Goal: Task Accomplishment & Management: Manage account settings

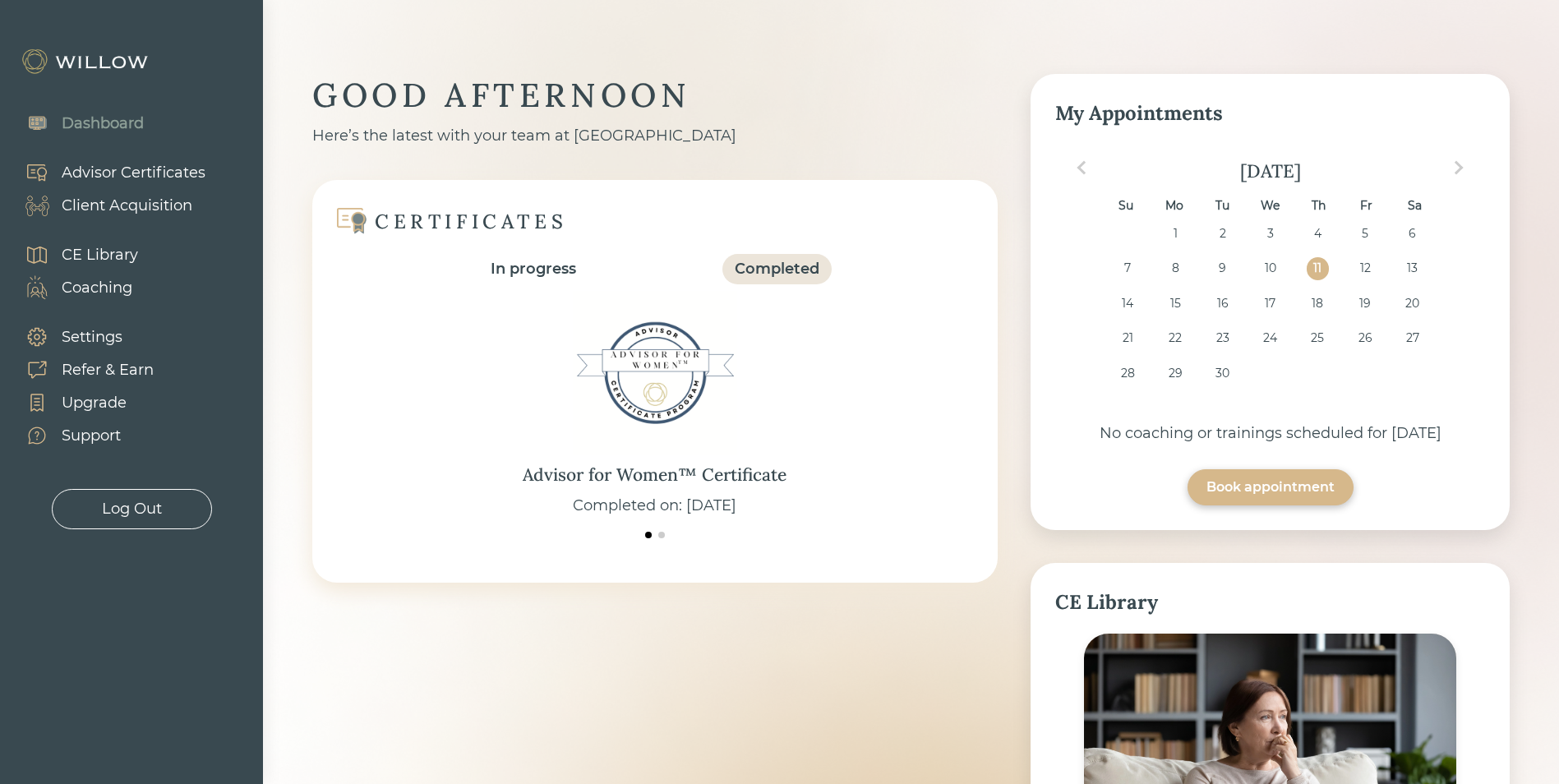
click at [101, 205] on div "Client Acquisition" at bounding box center [126, 206] width 130 height 22
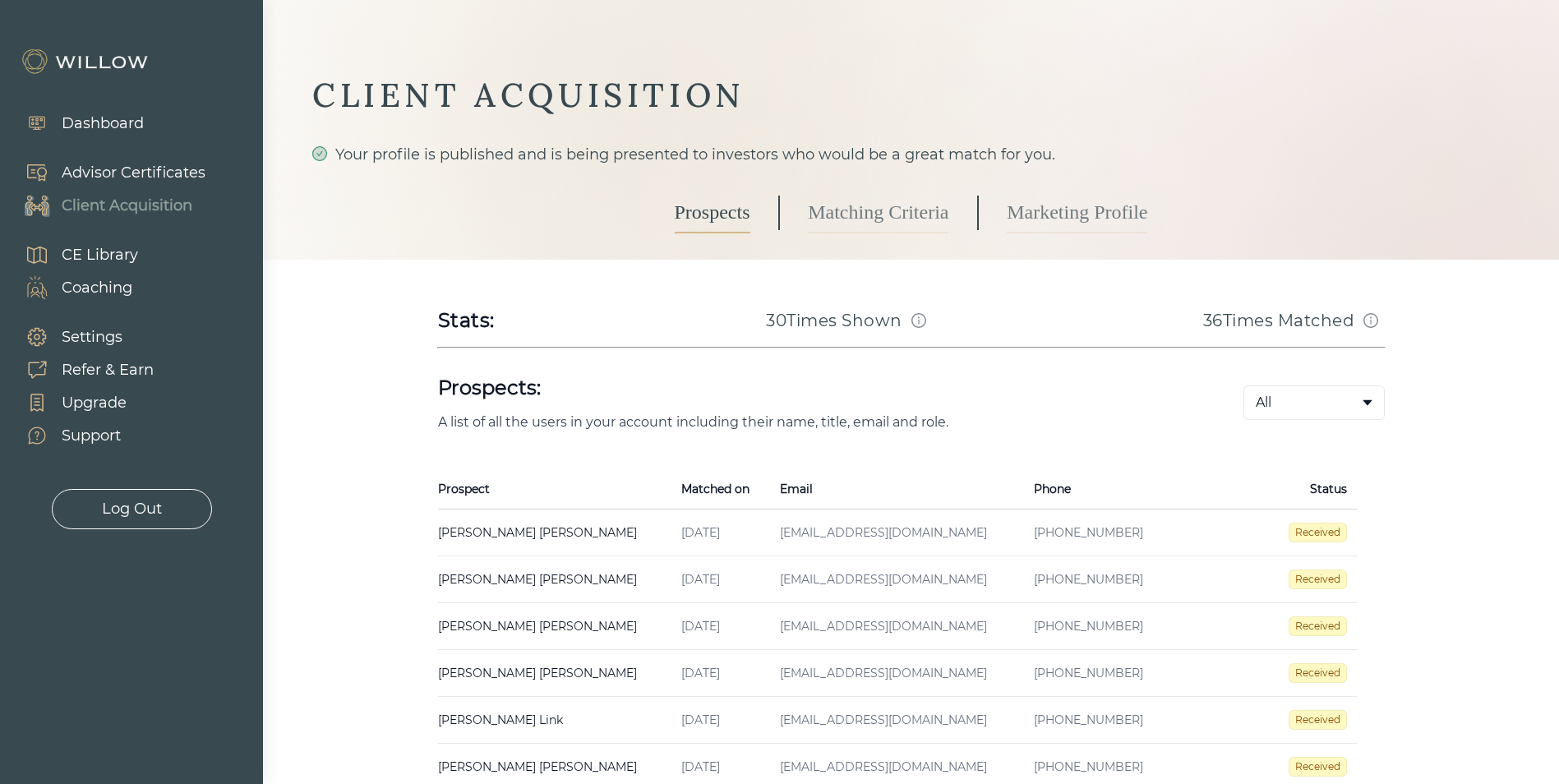
click at [516, 577] on td "[PERSON_NAME] Created on [DATE] Email [EMAIL_ADDRESS][DOMAIN_NAME] Phone [PHONE…" at bounding box center [554, 579] width 233 height 47
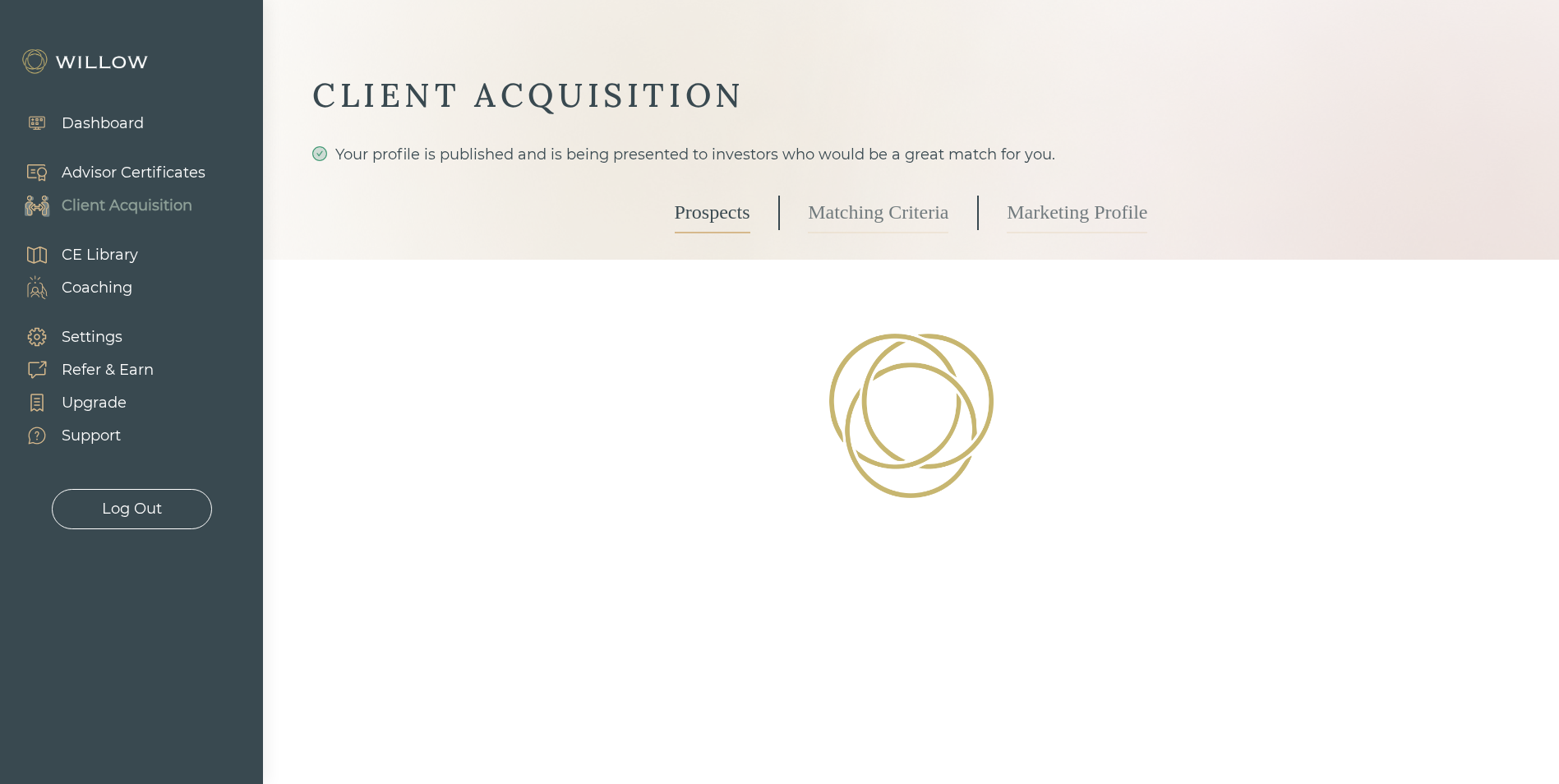
select select "3"
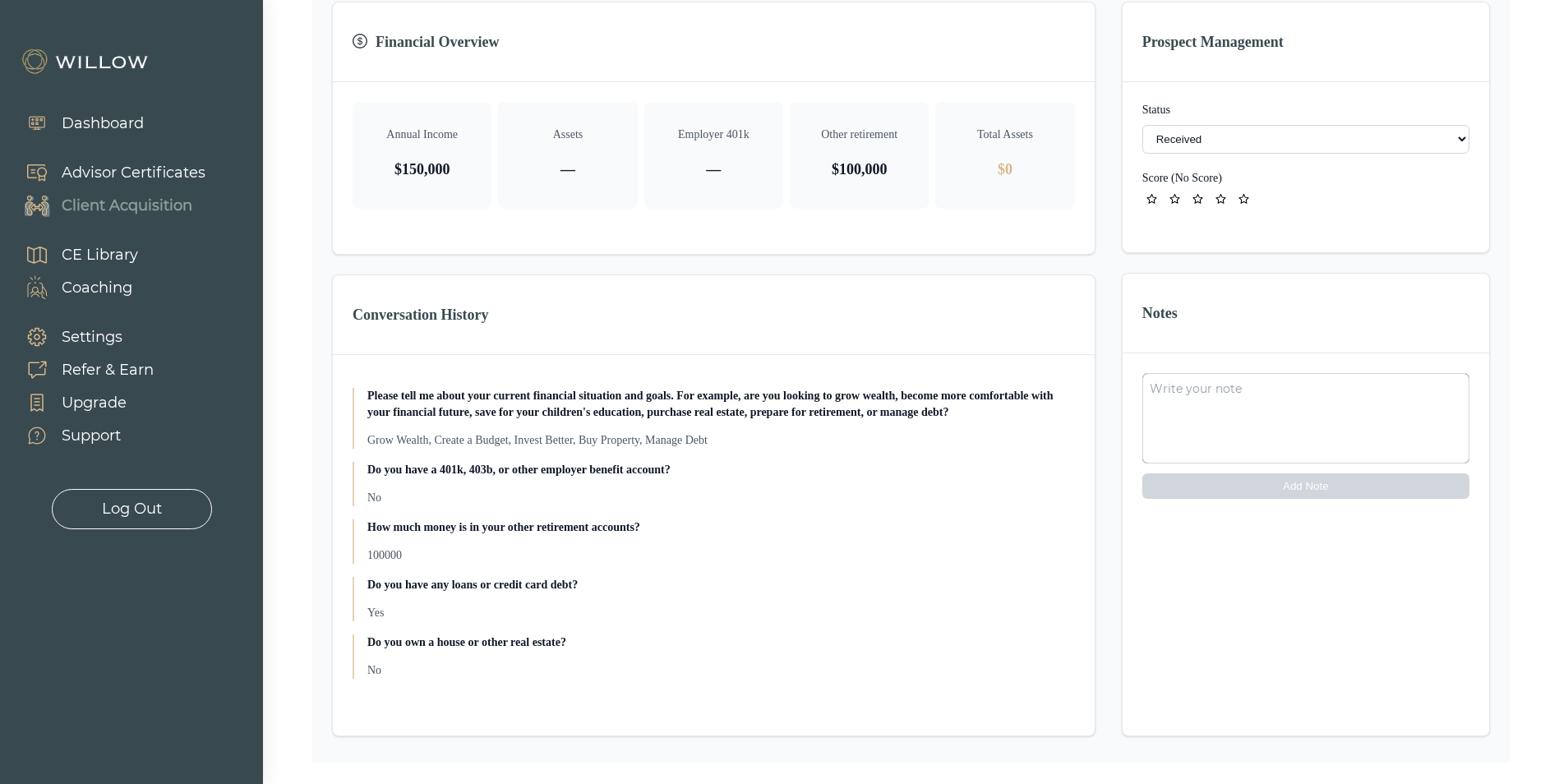
scroll to position [486, 0]
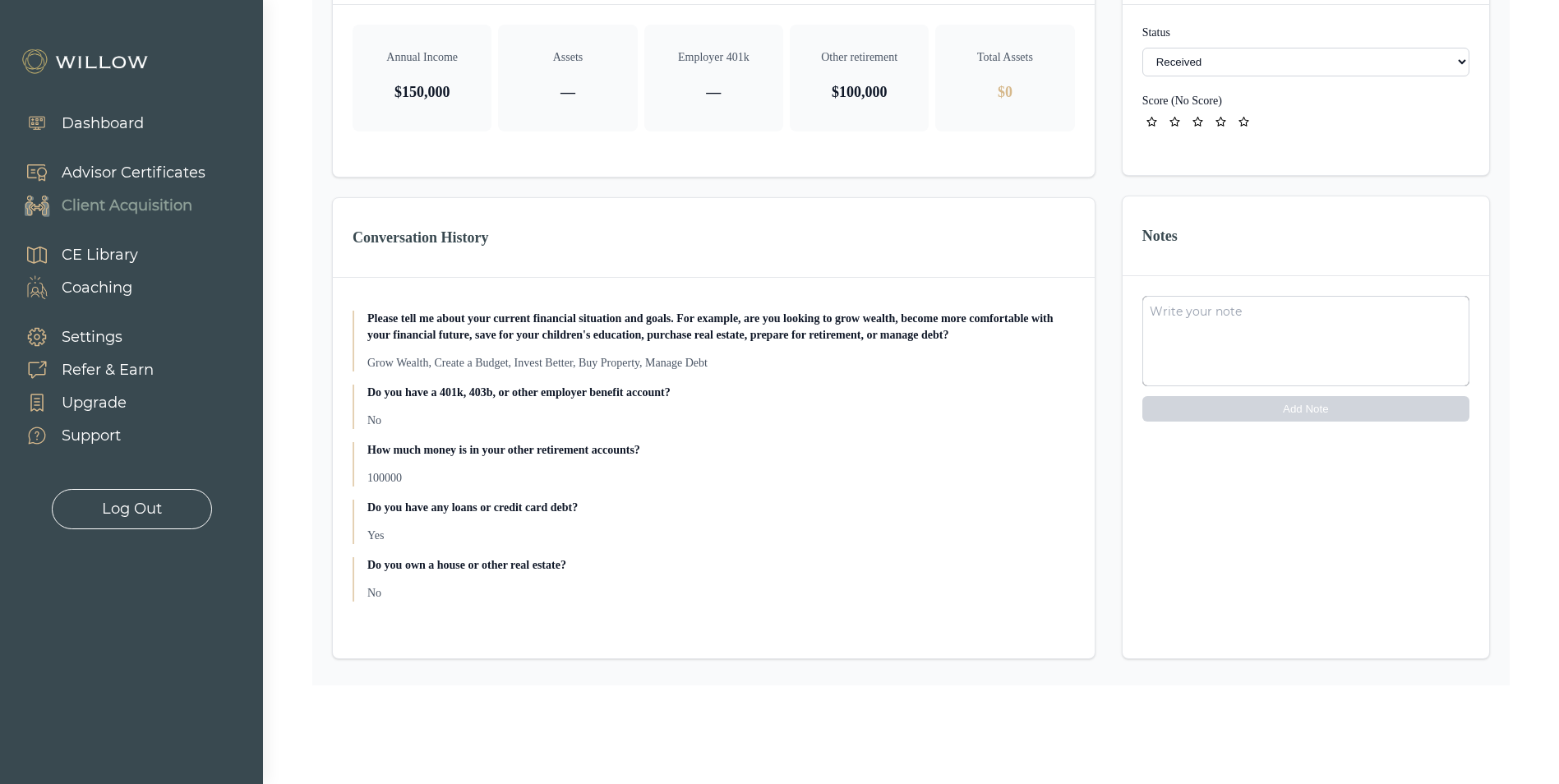
click at [1273, 310] on textarea at bounding box center [1305, 340] width 327 height 90
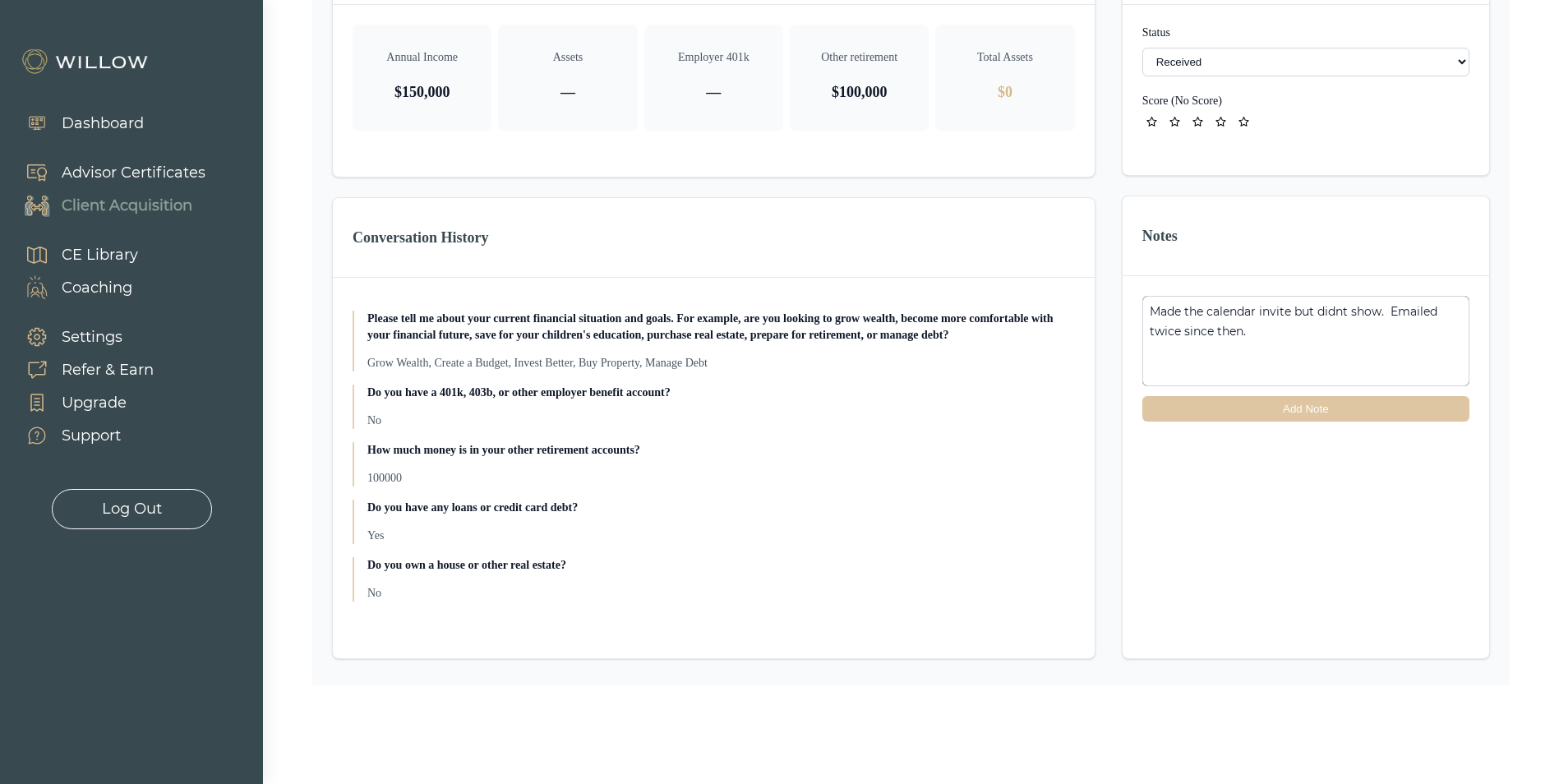
type textarea "Made the calendar invite but didnt show. Emailed twice since then."
click at [1252, 410] on button "Add Note" at bounding box center [1305, 409] width 327 height 26
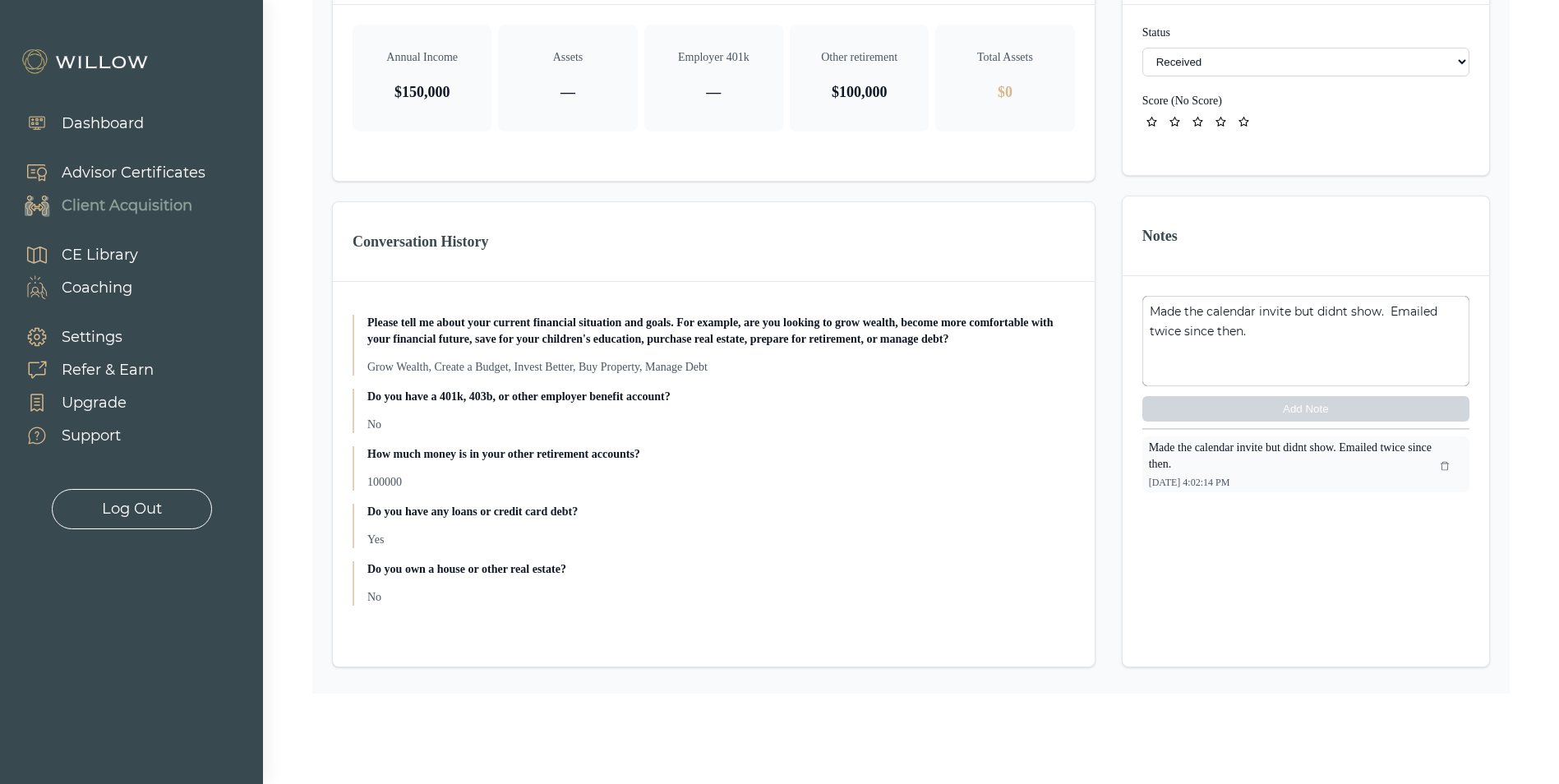
click at [1270, 62] on select "- Not ready to move forward No response received Received Won (Matched) Bad lea…" at bounding box center [1305, 62] width 327 height 29
click at [1307, 26] on label "Status" at bounding box center [1305, 32] width 327 height 16
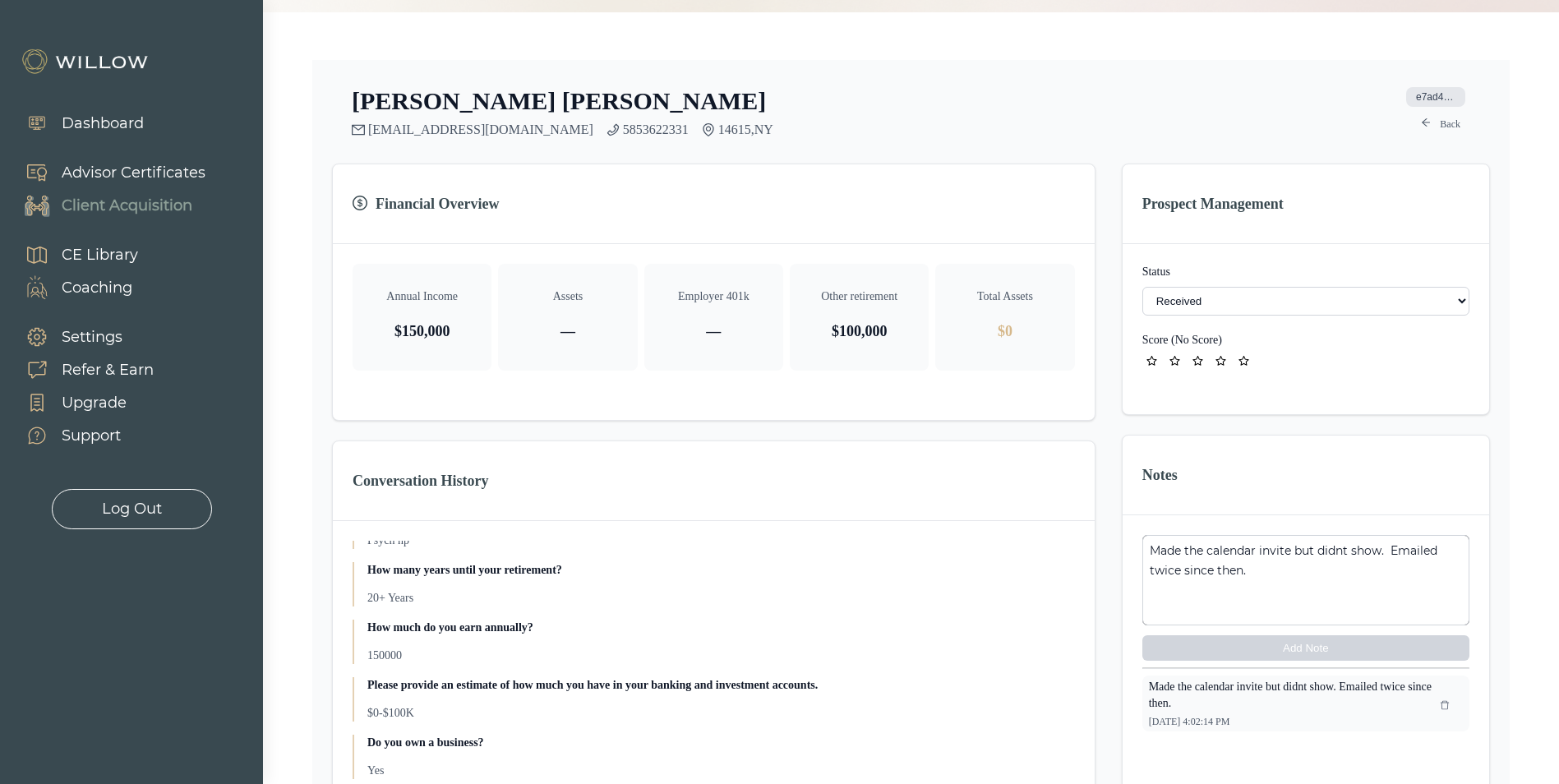
scroll to position [83, 0]
